Goal: Task Accomplishment & Management: Manage account settings

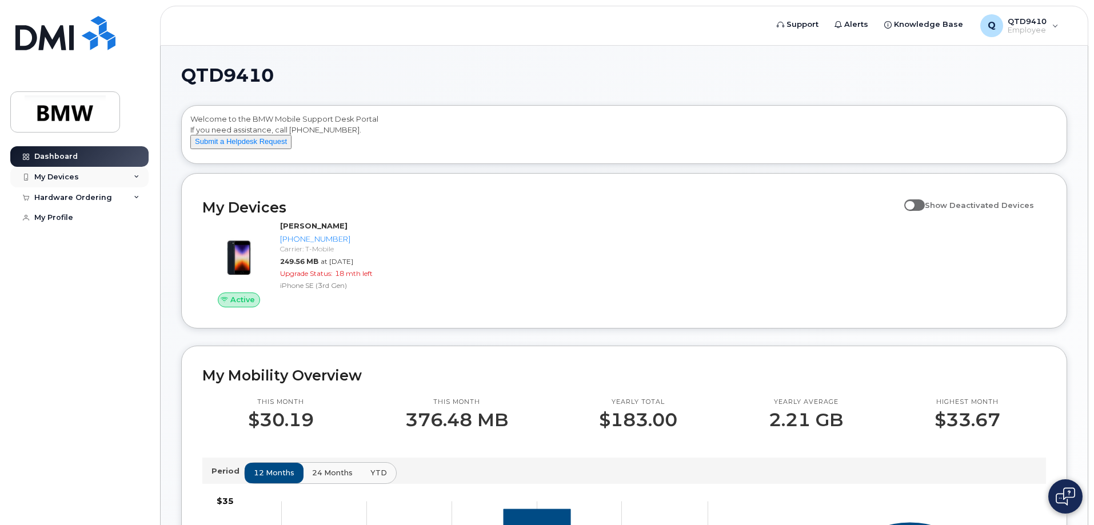
click at [99, 179] on div "My Devices" at bounding box center [79, 177] width 138 height 21
click at [47, 332] on div "Dashboard My Devices Add Device 864-783-6090 (David Bushong) Hardware Ordering …" at bounding box center [80, 327] width 141 height 362
click at [925, 211] on span at bounding box center [914, 204] width 21 height 11
click at [913, 203] on input "Show Deactivated Devices" at bounding box center [908, 198] width 9 height 9
click at [925, 210] on span at bounding box center [914, 204] width 21 height 11
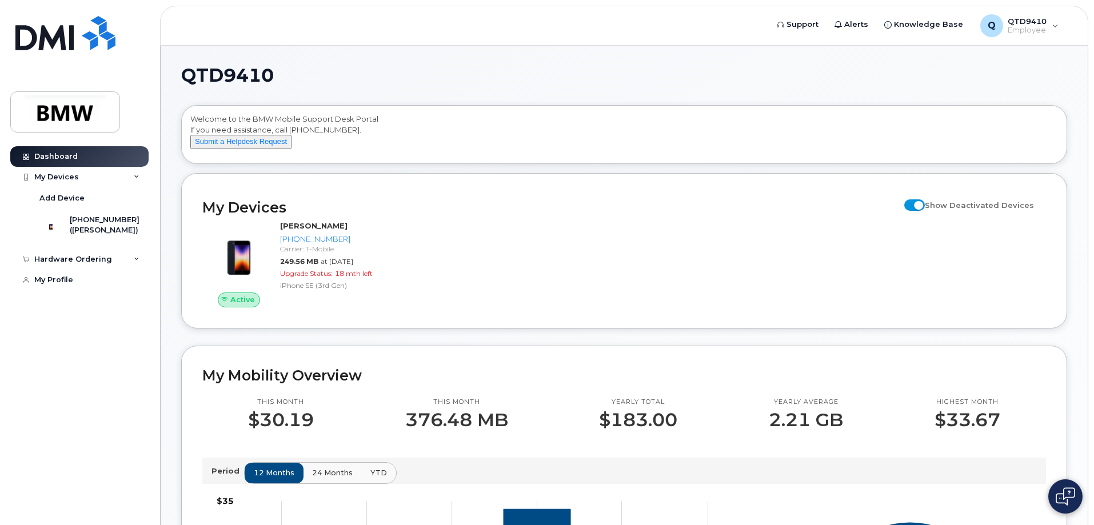
click at [913, 203] on input "Show Deactivated Devices" at bounding box center [908, 198] width 9 height 9
checkbox input "false"
click at [540, 163] on div "Welcome to the BMW Mobile Support Desk Portal If you need assistance, call 800-…" at bounding box center [624, 135] width 885 height 58
click at [578, 66] on h1 "QTD9410" at bounding box center [621, 75] width 880 height 18
click at [263, 215] on h2 "My Devices" at bounding box center [550, 207] width 696 height 17
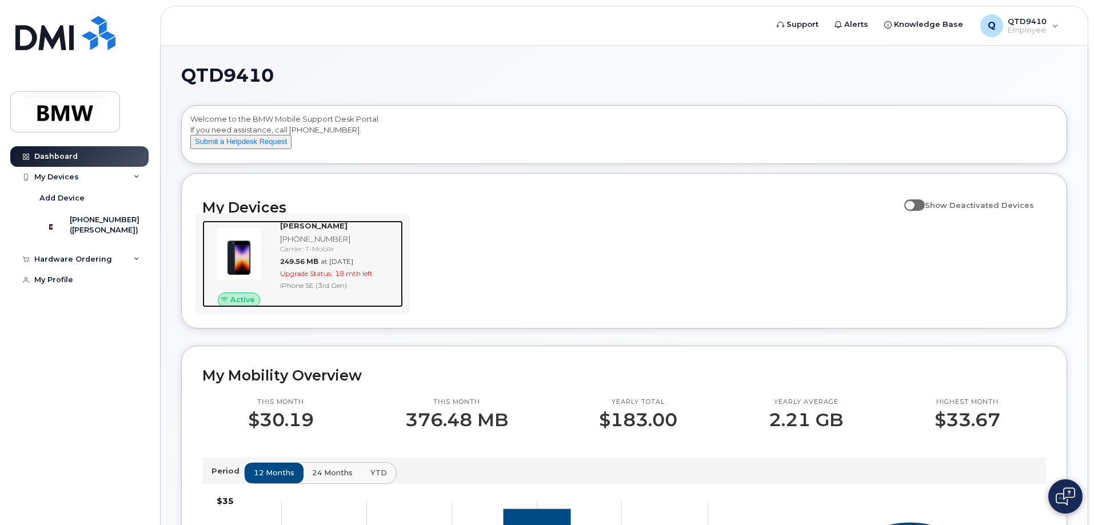
click at [298, 254] on div "Carrier: T-Mobile" at bounding box center [339, 249] width 118 height 10
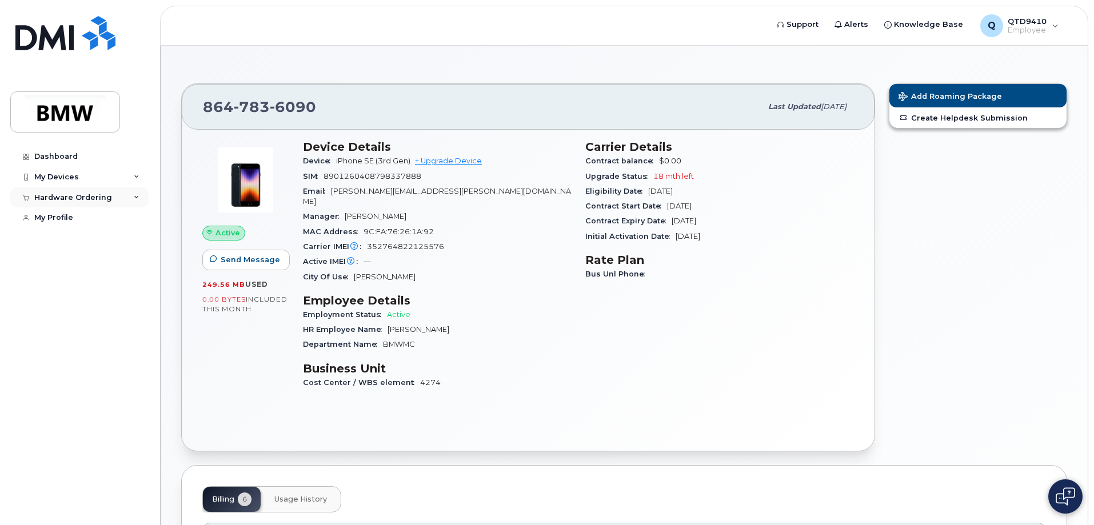
click at [41, 194] on div "Hardware Ordering" at bounding box center [73, 197] width 78 height 9
click at [45, 194] on div "Hardware Ordering" at bounding box center [73, 197] width 78 height 9
click at [49, 182] on div "My Devices" at bounding box center [79, 177] width 138 height 21
